Goal: Check status: Check status

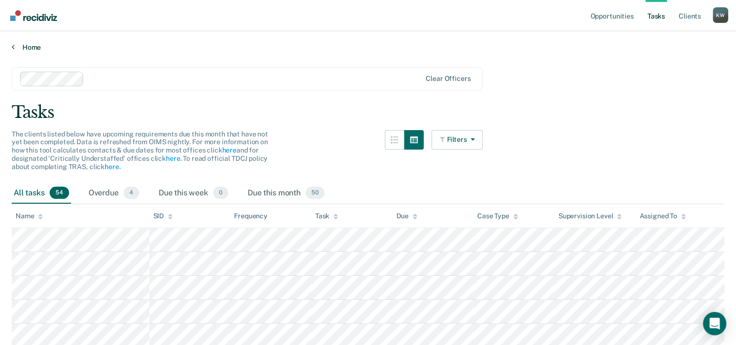
click at [12, 45] on icon at bounding box center [13, 47] width 3 height 8
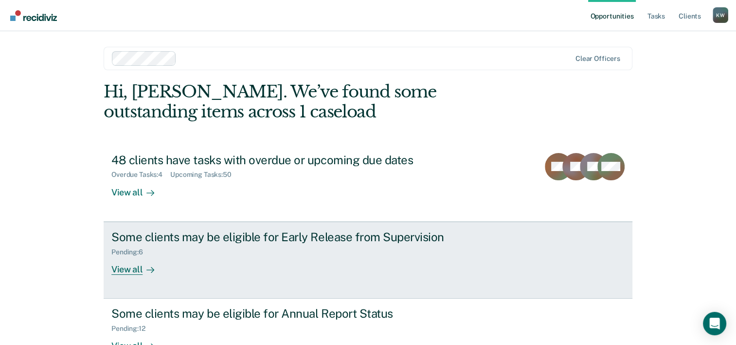
click at [124, 271] on div "View all" at bounding box center [138, 265] width 55 height 19
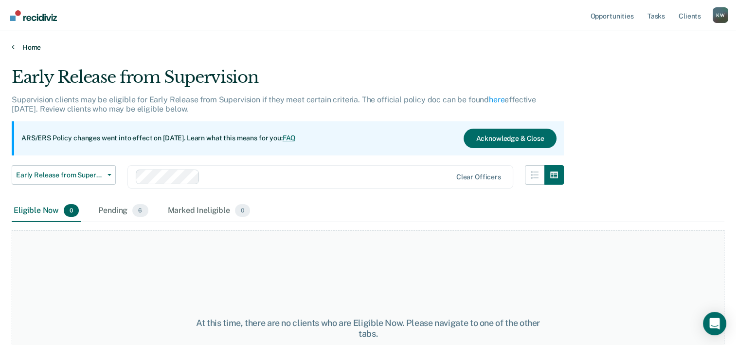
click at [12, 47] on icon at bounding box center [13, 47] width 3 height 8
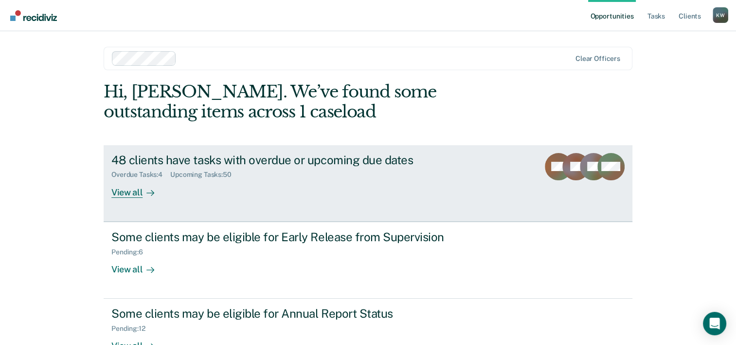
scroll to position [30, 0]
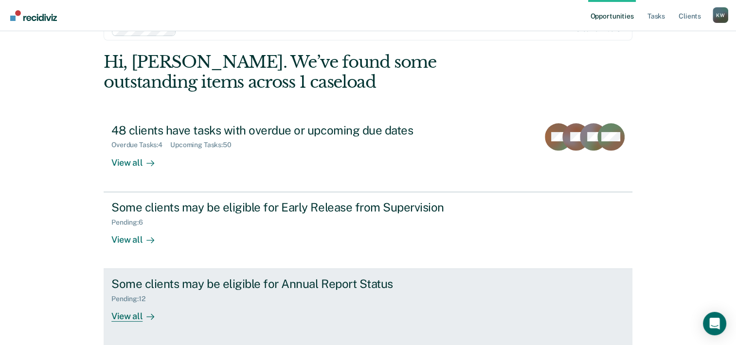
click at [116, 317] on div "View all" at bounding box center [138, 312] width 55 height 19
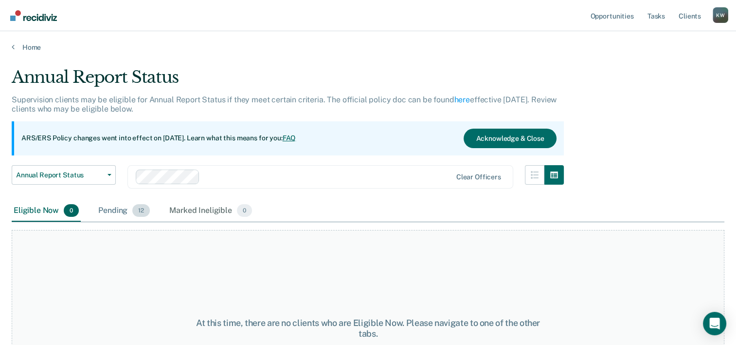
click at [118, 210] on div "Pending 12" at bounding box center [123, 210] width 55 height 21
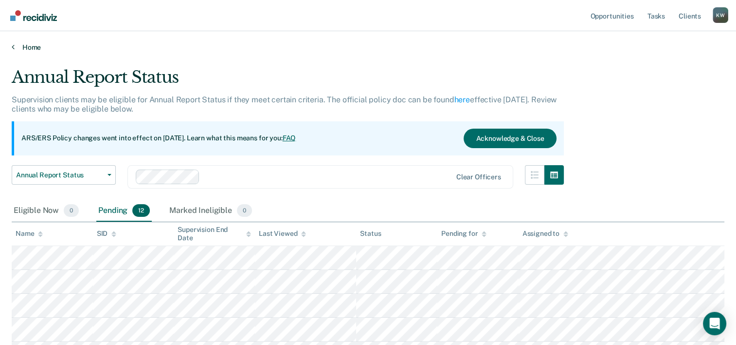
click at [17, 47] on link "Home" at bounding box center [368, 47] width 713 height 9
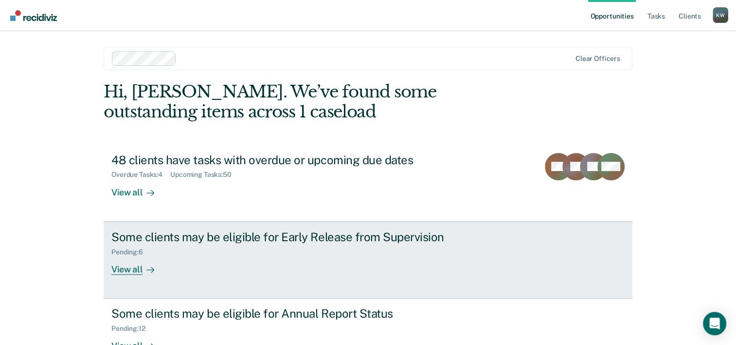
click at [134, 270] on div "View all" at bounding box center [138, 265] width 55 height 19
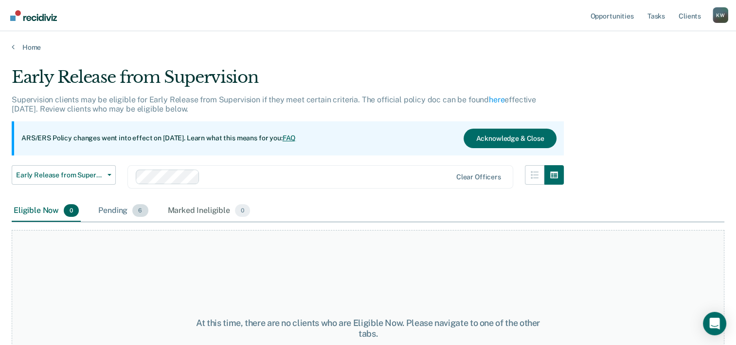
click at [116, 211] on div "Pending 6" at bounding box center [123, 210] width 54 height 21
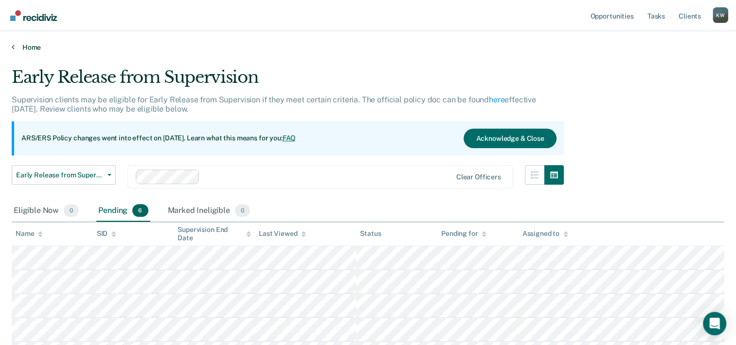
click at [28, 49] on link "Home" at bounding box center [368, 47] width 713 height 9
